Goal: Find specific page/section: Find specific page/section

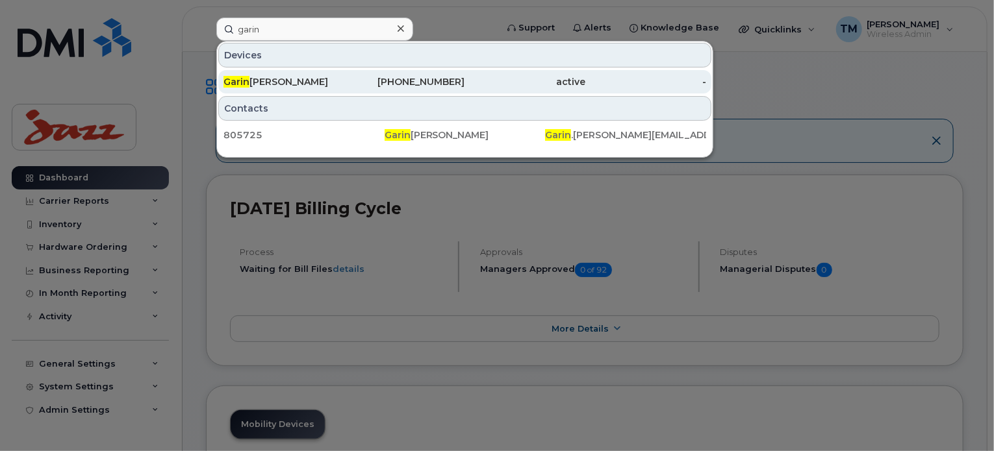
type input "garin"
click at [305, 86] on div "[PERSON_NAME]" at bounding box center [283, 81] width 121 height 13
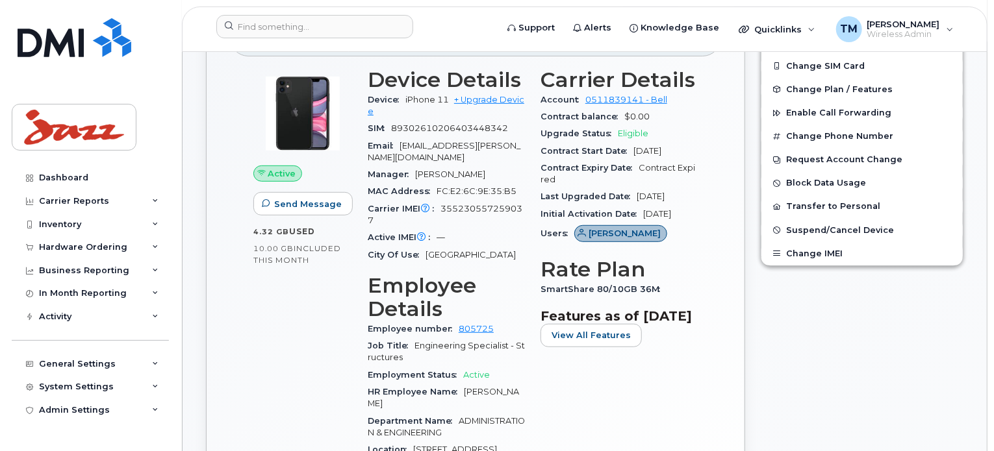
scroll to position [325, 0]
drag, startPoint x: 377, startPoint y: 205, endPoint x: 438, endPoint y: 195, distance: 61.9
click at [438, 201] on div "Carrier IMEI Carrier IMEI is reported during the last billing cycle or change o…" at bounding box center [446, 215] width 157 height 29
click at [467, 247] on div "City Of Use [GEOGRAPHIC_DATA]" at bounding box center [446, 255] width 157 height 17
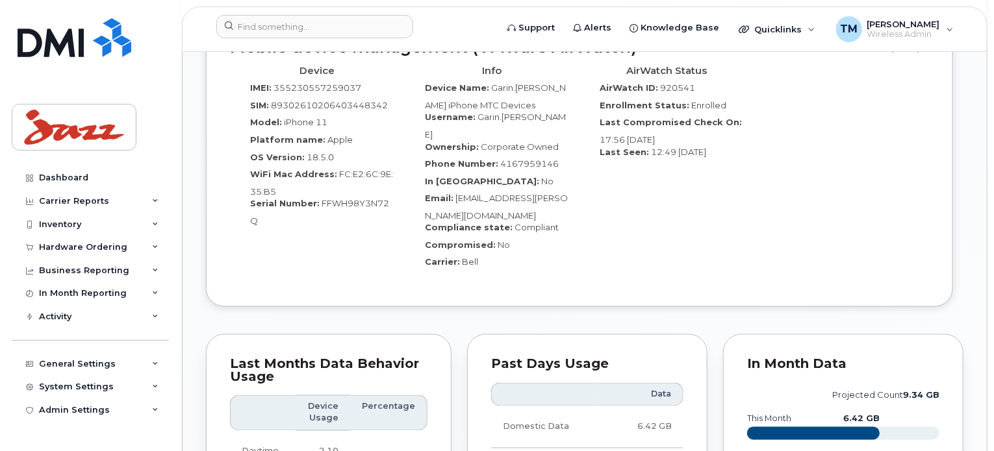
scroll to position [974, 0]
